Goal: Task Accomplishment & Management: Manage account settings

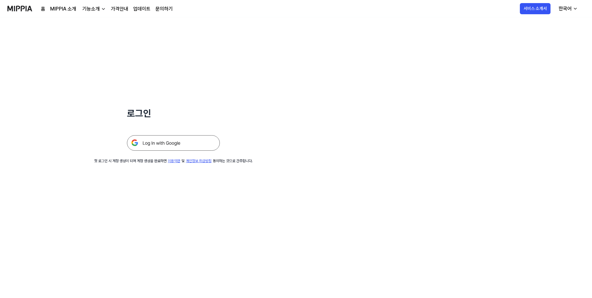
click at [170, 137] on img at bounding box center [173, 142] width 93 height 15
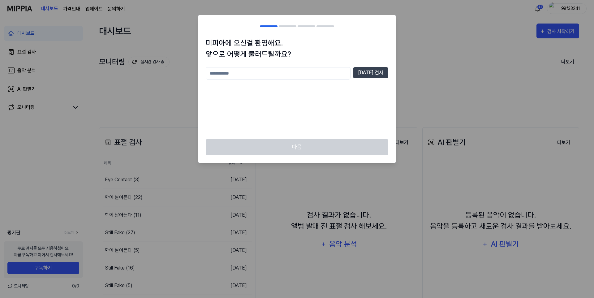
click at [359, 51] on h1 "미피아에 오신걸 환영해요. 앞으로 어떻게 불러드릴까요?" at bounding box center [297, 48] width 183 height 22
